Goal: Information Seeking & Learning: Learn about a topic

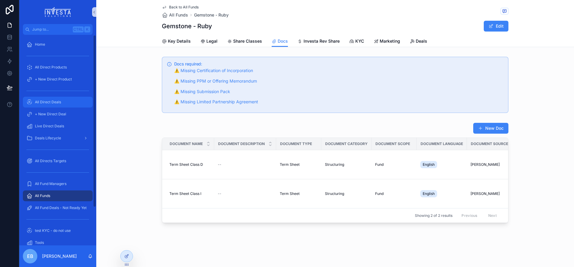
click at [54, 99] on div "All Direct Deals" at bounding box center [57, 102] width 63 height 10
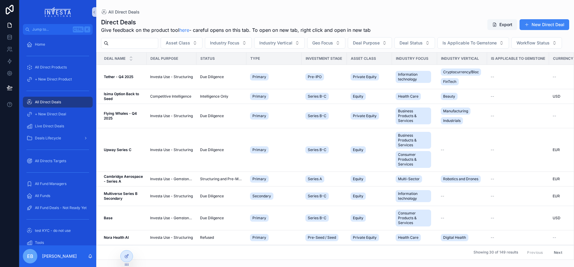
click at [153, 41] on input "scrollable content" at bounding box center [133, 43] width 49 height 8
type input "******"
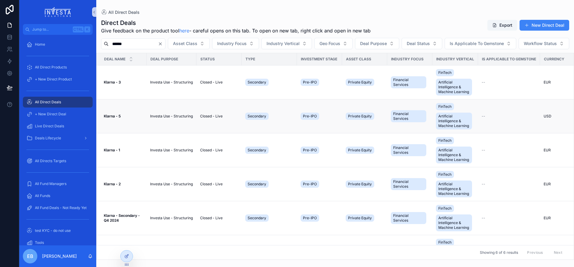
click at [113, 118] on strong "Klarna - 5" at bounding box center [112, 116] width 17 height 5
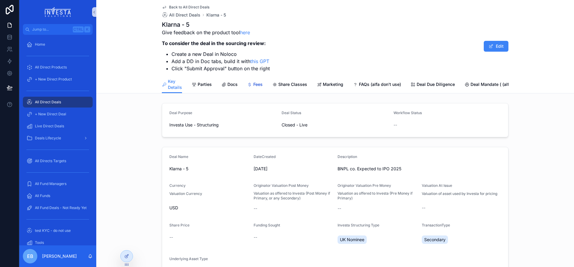
click at [253, 85] on span "Fees" at bounding box center [257, 84] width 9 height 6
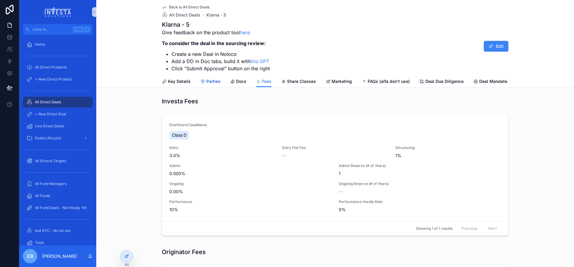
click at [211, 83] on span "Parties" at bounding box center [213, 81] width 14 height 6
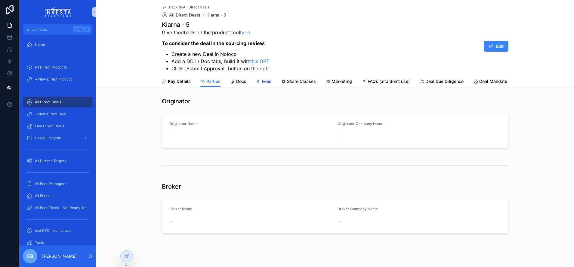
click at [265, 81] on span "Fees" at bounding box center [266, 81] width 9 height 6
